Goal: Information Seeking & Learning: Learn about a topic

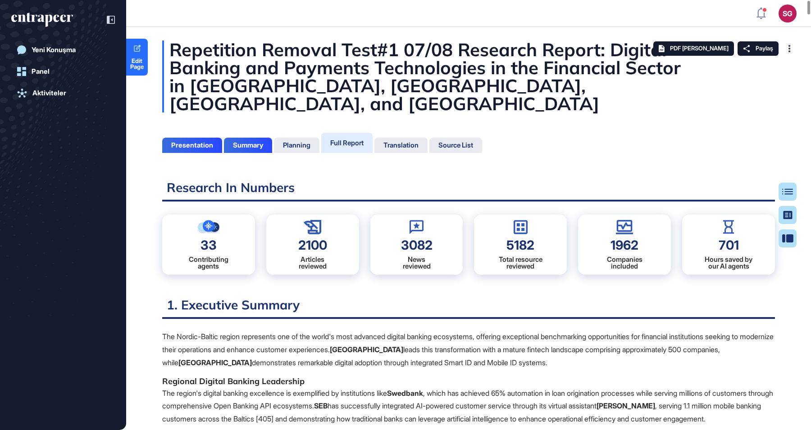
scroll to position [385, 2]
click at [411, 180] on h2 "Research In Numbers" at bounding box center [468, 191] width 612 height 22
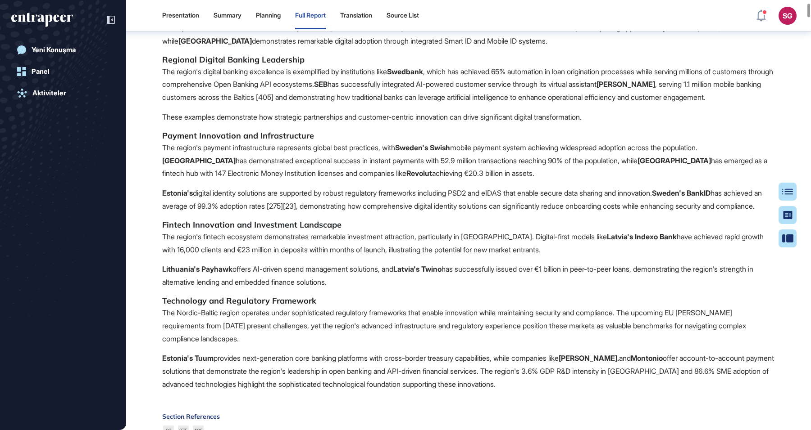
scroll to position [304, 0]
click at [104, 27] on div at bounding box center [106, 19] width 17 height 17
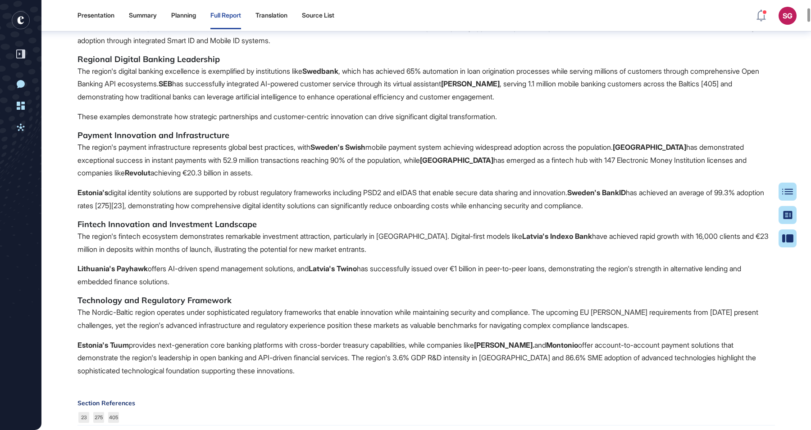
scroll to position [755, 0]
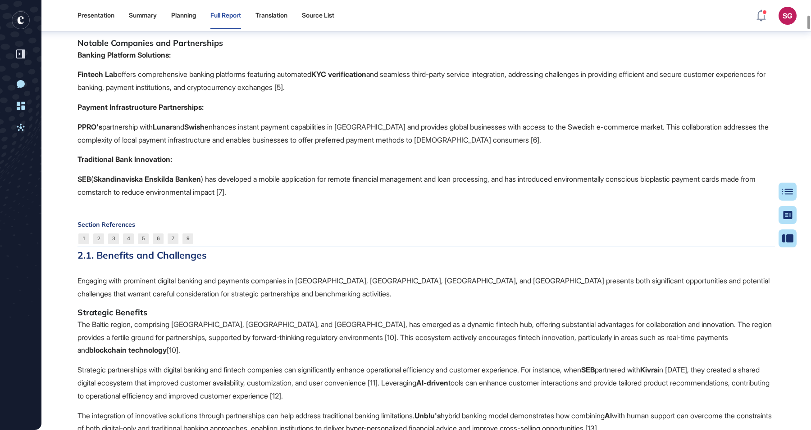
scroll to position [1505, 0]
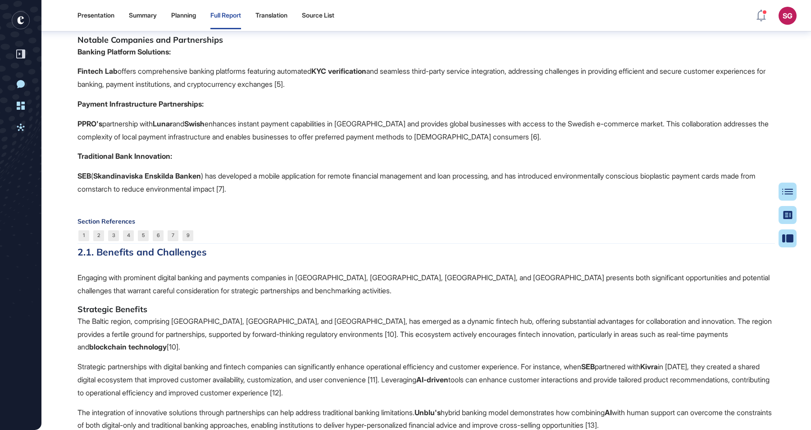
click at [351, 315] on p "The Baltic region, comprising [GEOGRAPHIC_DATA], [GEOGRAPHIC_DATA], and [GEOGRA…" at bounding box center [425, 334] width 697 height 39
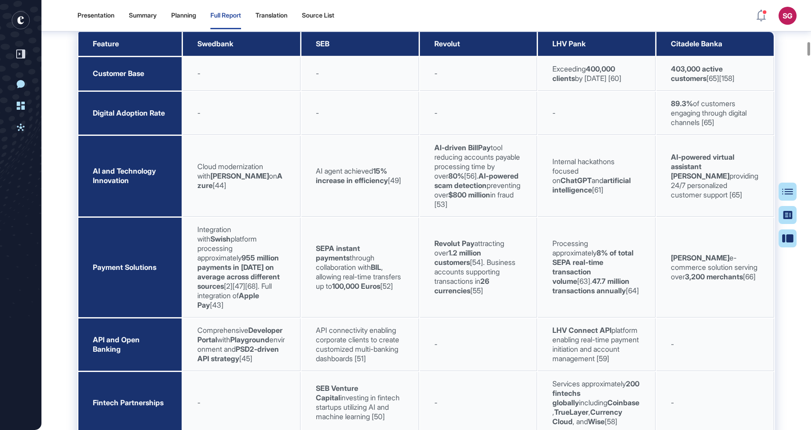
scroll to position [4207, 0]
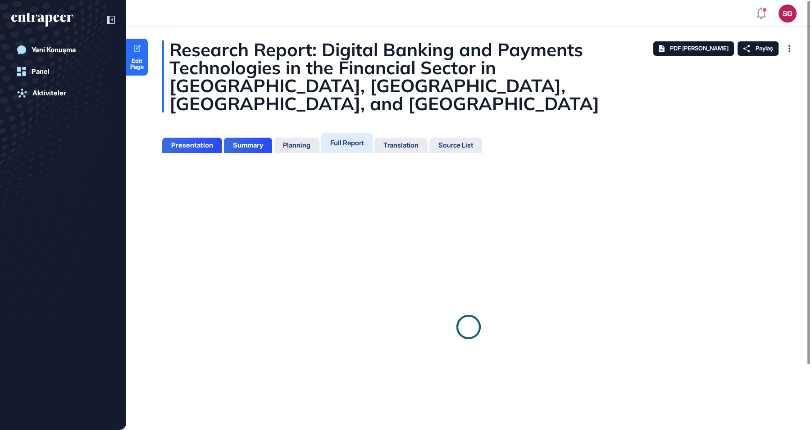
click at [432, 275] on div at bounding box center [468, 327] width 612 height 318
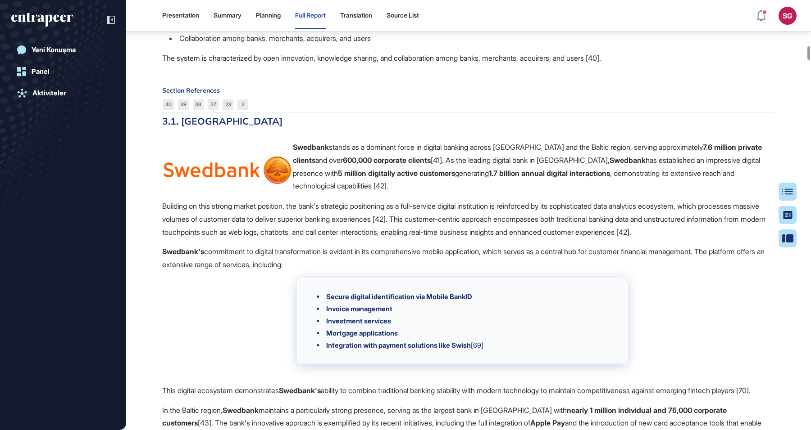
scroll to position [5613, 0]
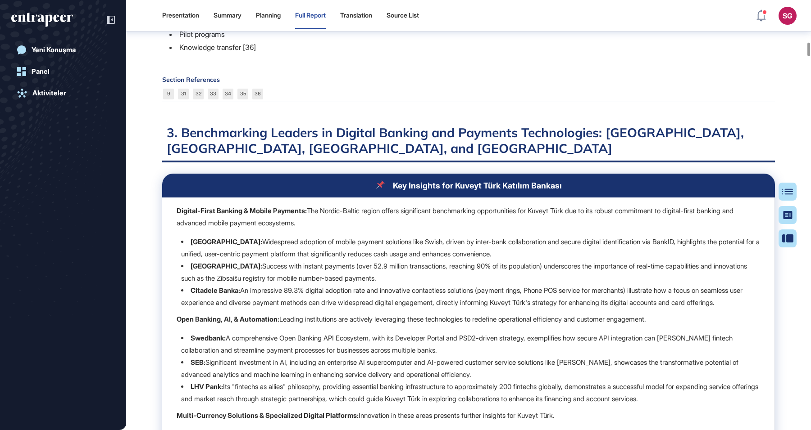
click at [375, 163] on h2 "3. Benchmarking Leaders in Digital Banking and Payments Technologies: [GEOGRAPH…" at bounding box center [468, 144] width 612 height 38
drag, startPoint x: 509, startPoint y: 152, endPoint x: 503, endPoint y: 158, distance: 8.7
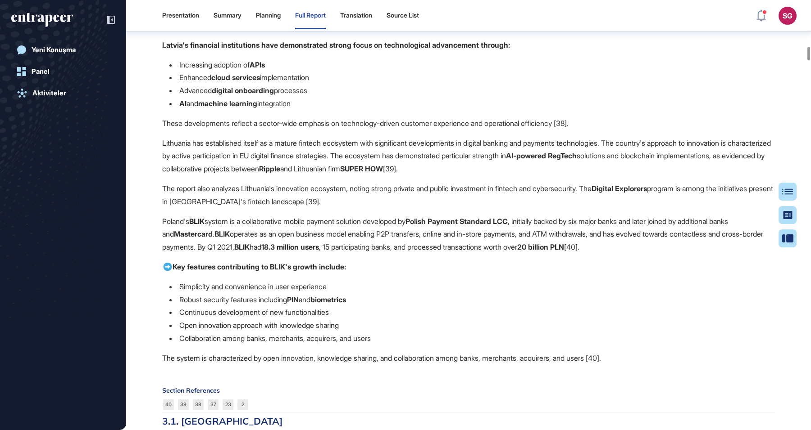
scroll to position [5463, 0]
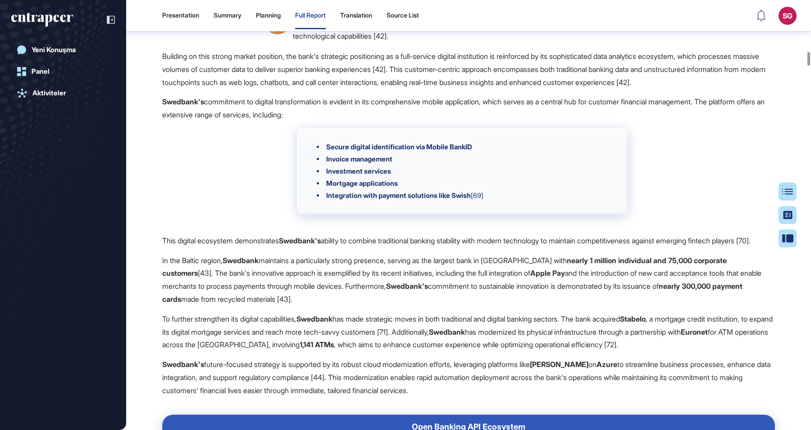
scroll to position [6214, 0]
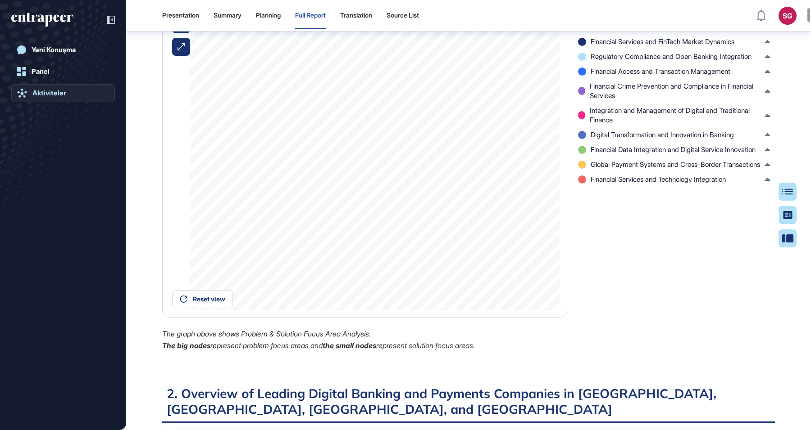
scroll to position [905, 0]
click at [580, 347] on div "Problem & Solution Location Impact Focus Top Companies Graph List Market Map Re…" at bounding box center [468, 143] width 612 height 437
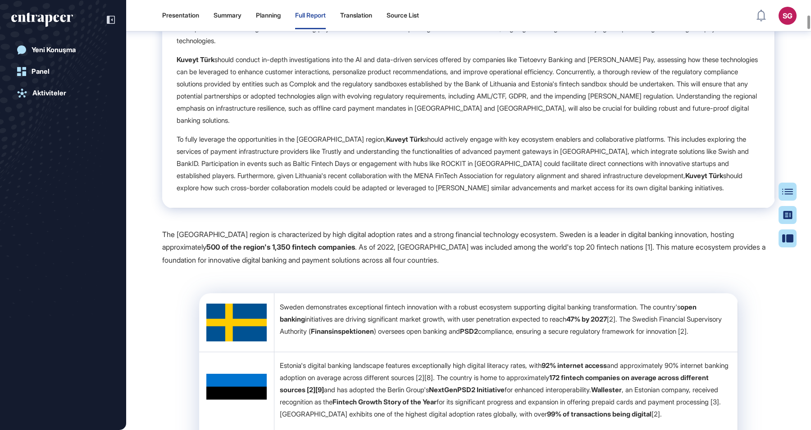
scroll to position [1806, 0]
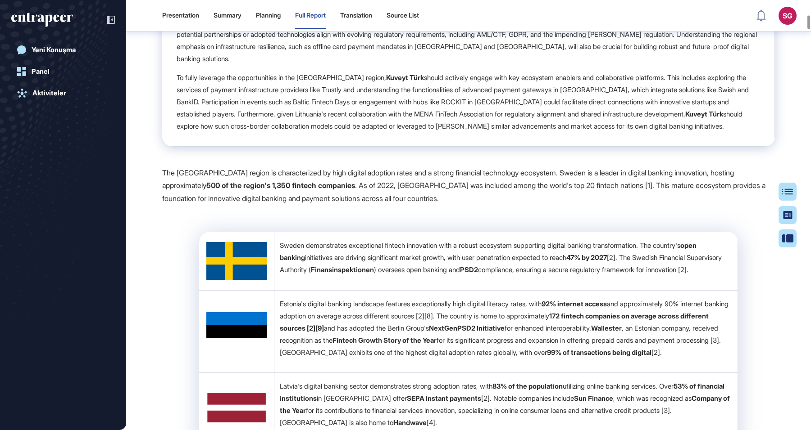
click at [527, 266] on p "Sweden demonstrates exceptional fintech innovation with a robust ecosystem supp…" at bounding box center [506, 258] width 452 height 36
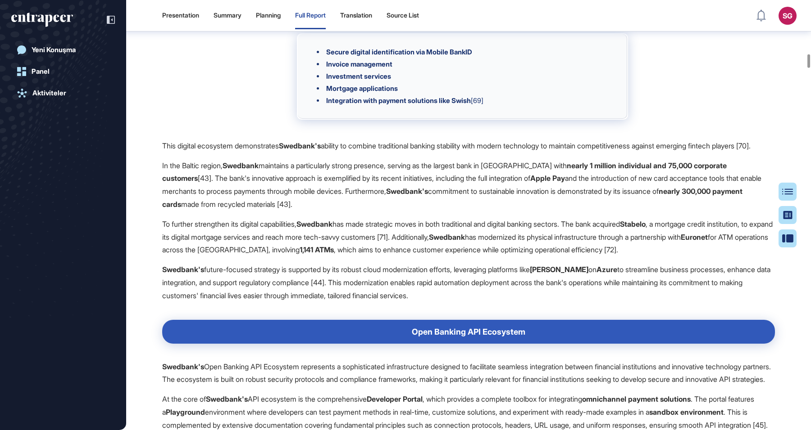
scroll to position [6909, 0]
